Goal: Contribute content: Add original content to the website for others to see

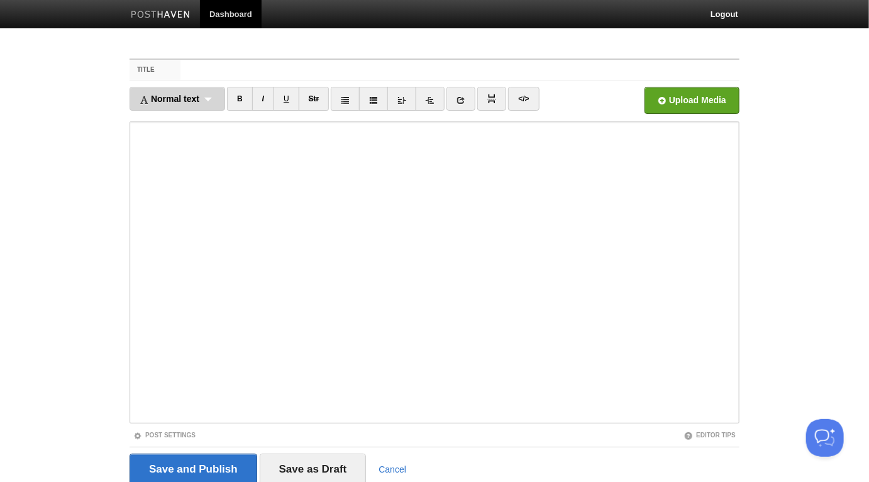
click at [220, 101] on div "Normal text Normal text Heading 1 Heading 2 Heading 3" at bounding box center [178, 99] width 96 height 24
click at [200, 126] on link "Normal text" at bounding box center [177, 126] width 94 height 19
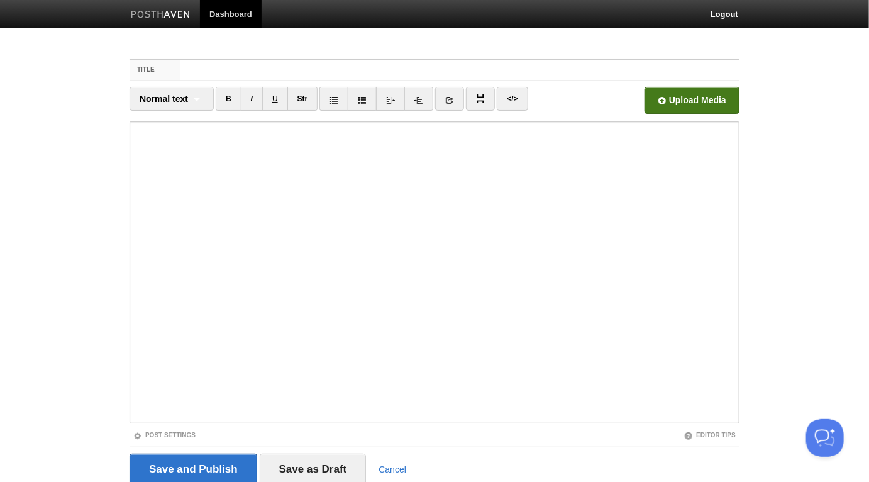
click at [677, 104] on input "file" at bounding box center [312, 104] width 952 height 64
click at [681, 94] on input "file" at bounding box center [312, 104] width 952 height 64
click at [191, 99] on div "Normal text Normal text Heading 1 Heading 2 Heading 3" at bounding box center [172, 99] width 84 height 24
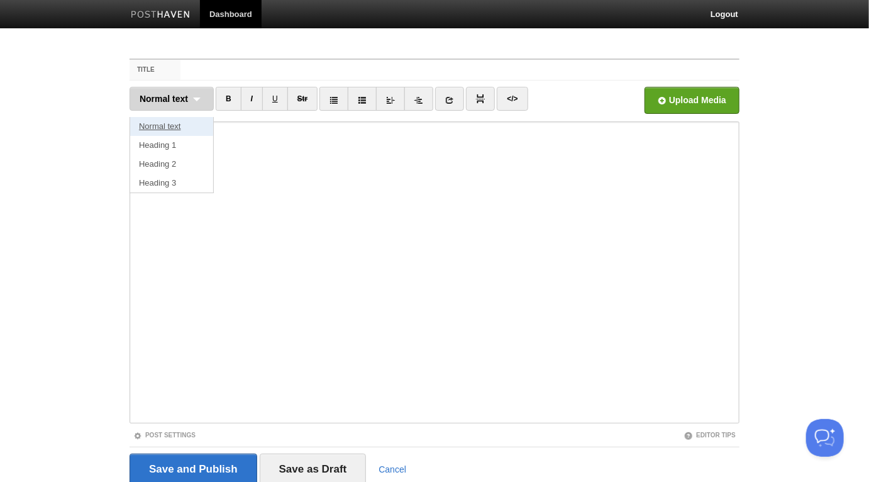
click at [182, 122] on link "Normal text" at bounding box center [171, 126] width 83 height 19
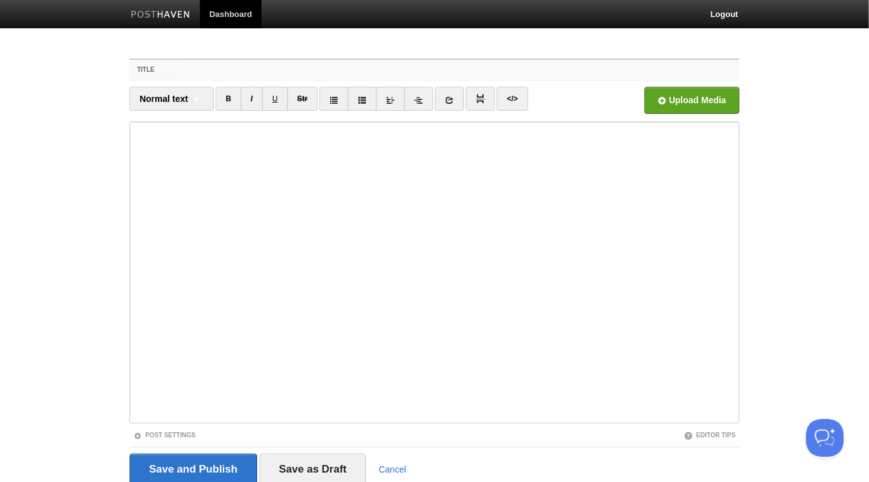
click at [220, 65] on input "Title" at bounding box center [460, 70] width 559 height 20
paste input "[PERSON_NAME] (رضي الله عنه) narrated that [DEMOGRAPHIC_DATA][PERSON_NAME] said…"
type input "[PERSON_NAME] (رضي الله عنه) narrated that [DEMOGRAPHIC_DATA][PERSON_NAME] said…"
click at [330, 69] on input "Title" at bounding box center [460, 70] width 559 height 20
paste input "[PERSON_NAME] (رضي الله عنه) narrated that [DEMOGRAPHIC_DATA][PERSON_NAME] said…"
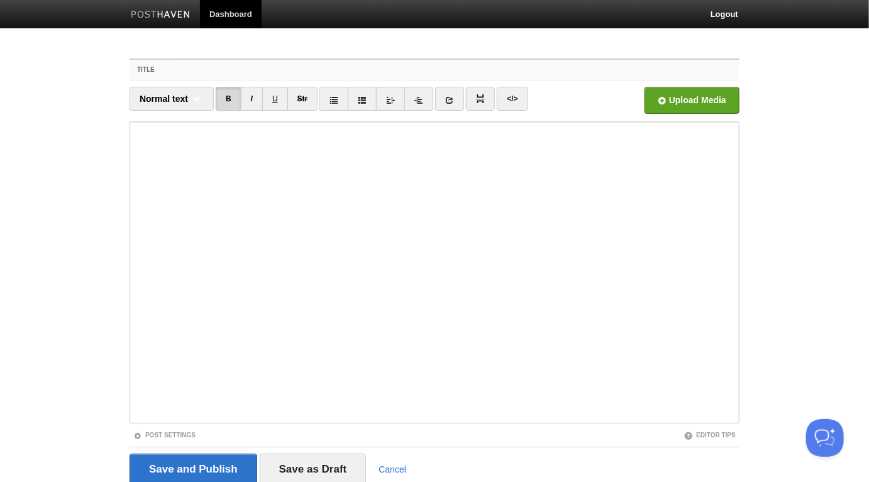
type input "[PERSON_NAME] (رضي الله عنه) narrated that [DEMOGRAPHIC_DATA][PERSON_NAME] said…"
click at [265, 72] on input "Title" at bounding box center [460, 70] width 559 height 20
paste input "What if the Meaning of the [DEMOGRAPHIC_DATA]"
click at [350, 70] on input "What if the Meaning of the [DEMOGRAPHIC_DATA]" at bounding box center [460, 70] width 559 height 20
paste input "[PERSON_NAME]"
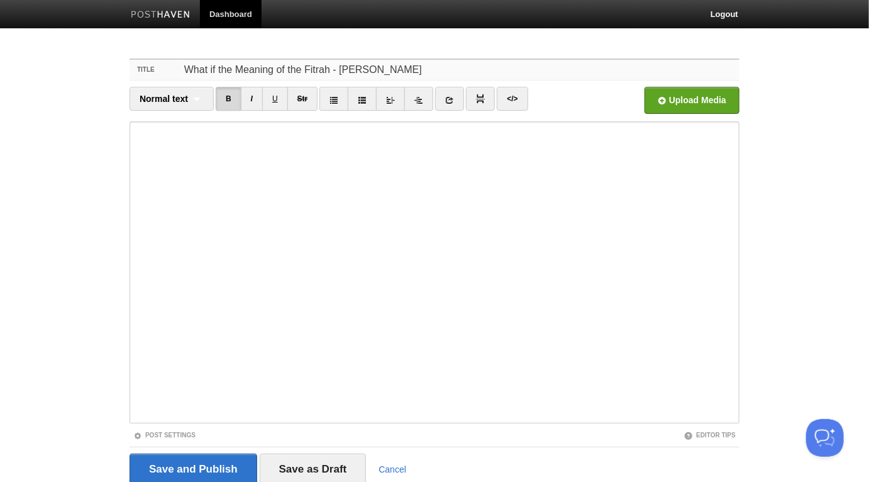
type input "What if the Meaning of the Fitrah - [PERSON_NAME]"
click at [707, 101] on input "file" at bounding box center [312, 104] width 952 height 64
click at [450, 101] on icon at bounding box center [449, 100] width 9 height 9
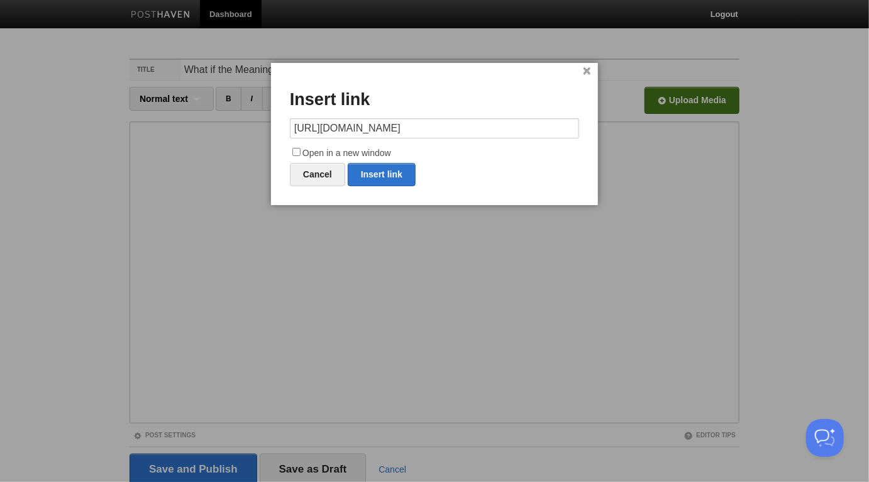
type input "[URL][DOMAIN_NAME]"
click at [382, 146] on label "Open in a new window" at bounding box center [434, 153] width 289 height 15
click at [301, 148] on input "Open in a new window" at bounding box center [296, 152] width 8 height 8
checkbox input "true"
click at [388, 171] on link "Insert link" at bounding box center [382, 174] width 68 height 23
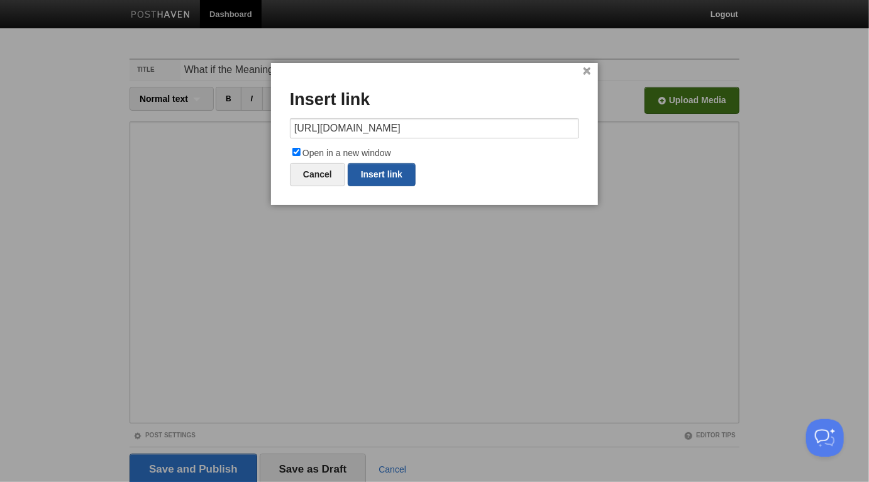
type input "https://"
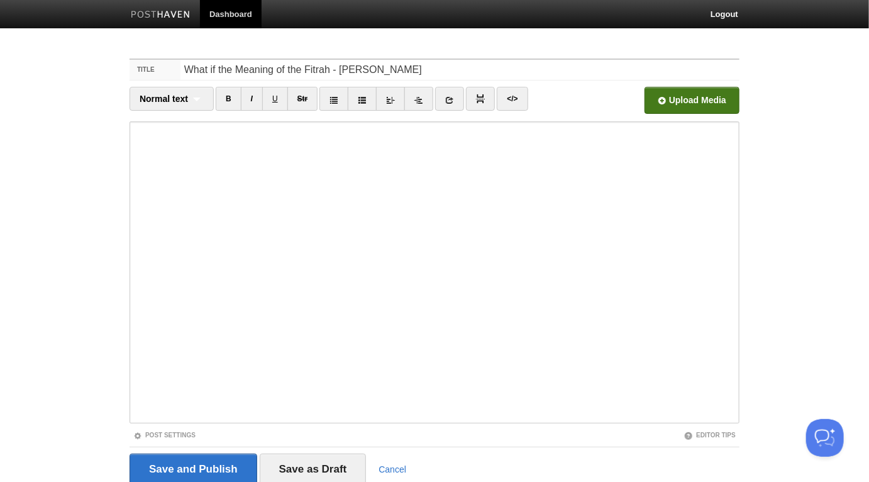
scroll to position [4, 0]
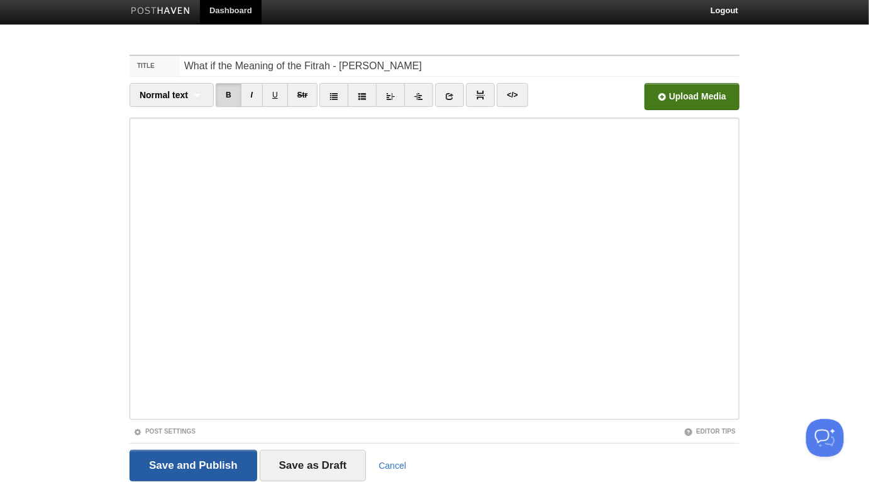
click at [213, 460] on input "Save and Publish" at bounding box center [194, 465] width 128 height 31
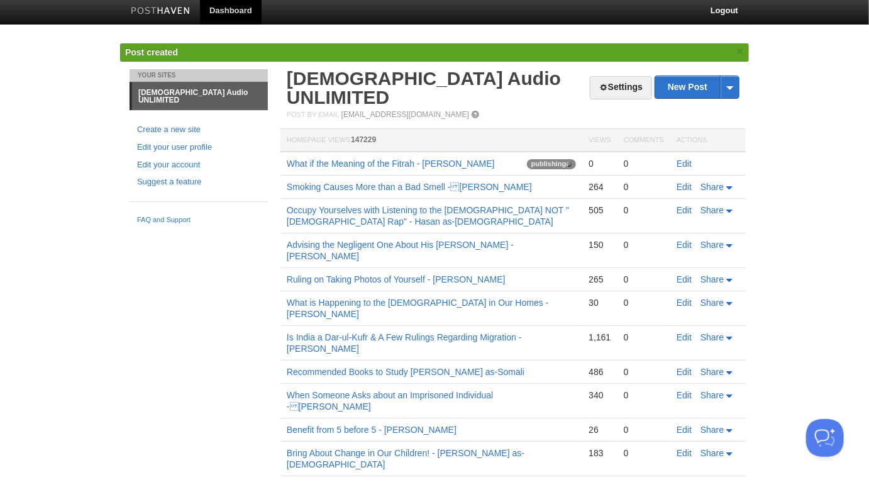
drag, startPoint x: 516, startPoint y: 143, endPoint x: 286, endPoint y: 145, distance: 230.2
click at [286, 152] on td "What if the Meaning of the Fitrah - [PERSON_NAME] publishing" at bounding box center [432, 164] width 302 height 24
copy link "What if the Meaning of the Fitrah - [PERSON_NAME]"
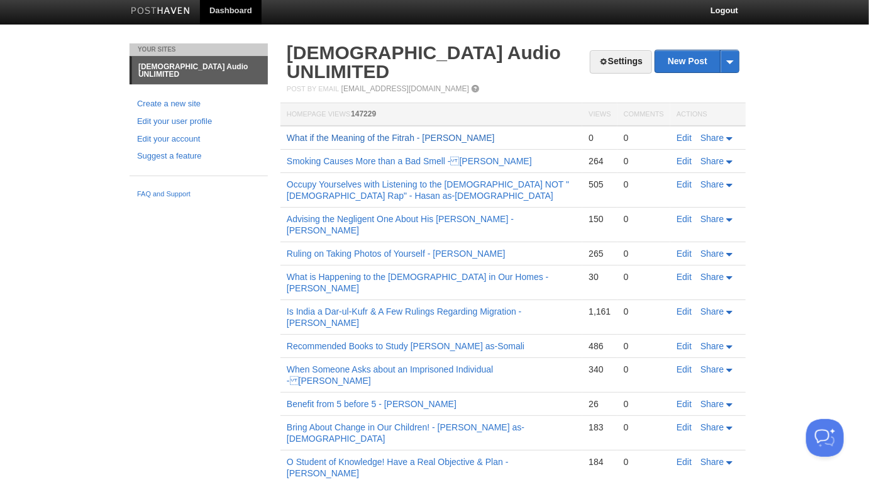
click at [414, 133] on link "What if the Meaning of the Fitrah - [PERSON_NAME]" at bounding box center [391, 138] width 208 height 10
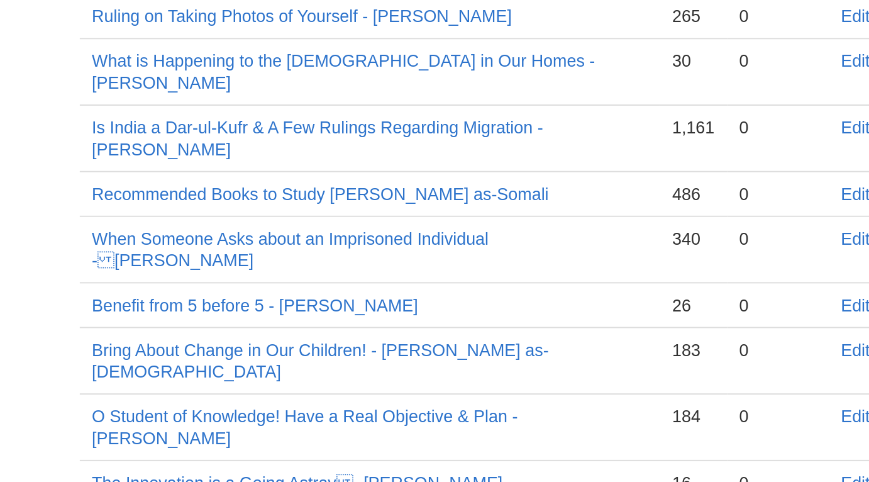
scroll to position [22, 0]
